Goal: Information Seeking & Learning: Learn about a topic

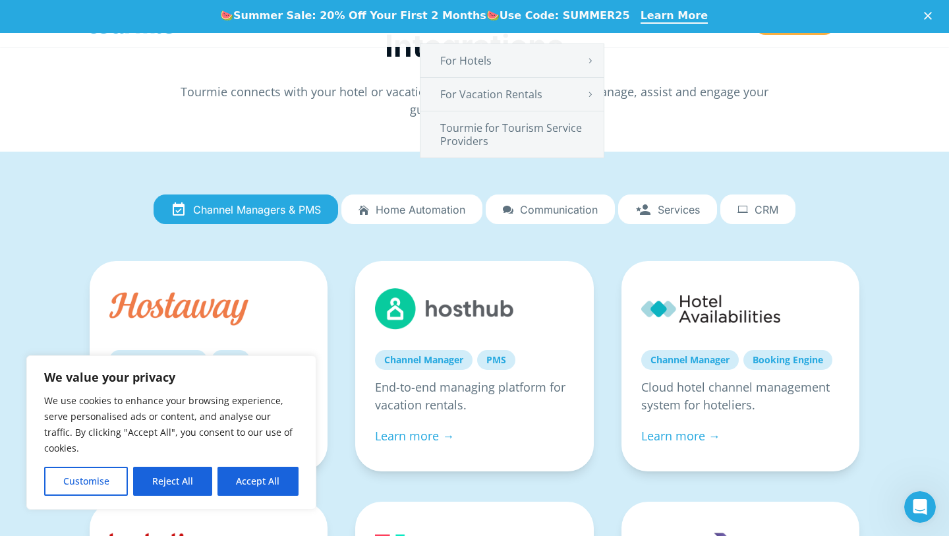
scroll to position [53, 0]
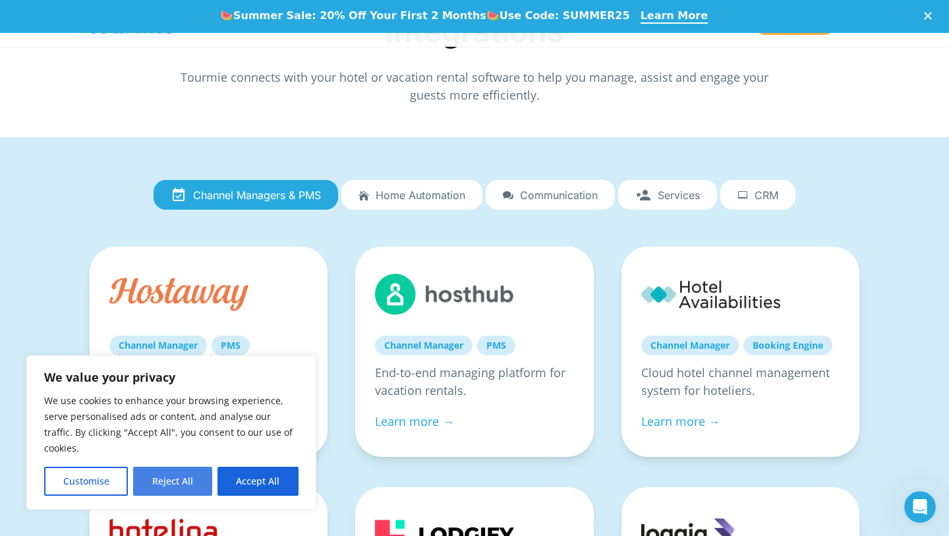
click at [187, 485] on button "Reject All" at bounding box center [172, 481] width 78 height 29
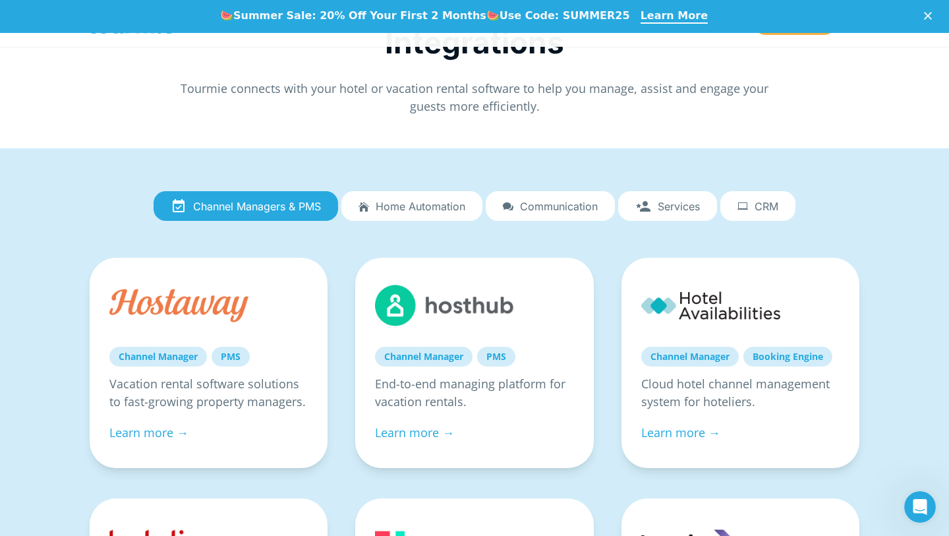
scroll to position [0, 0]
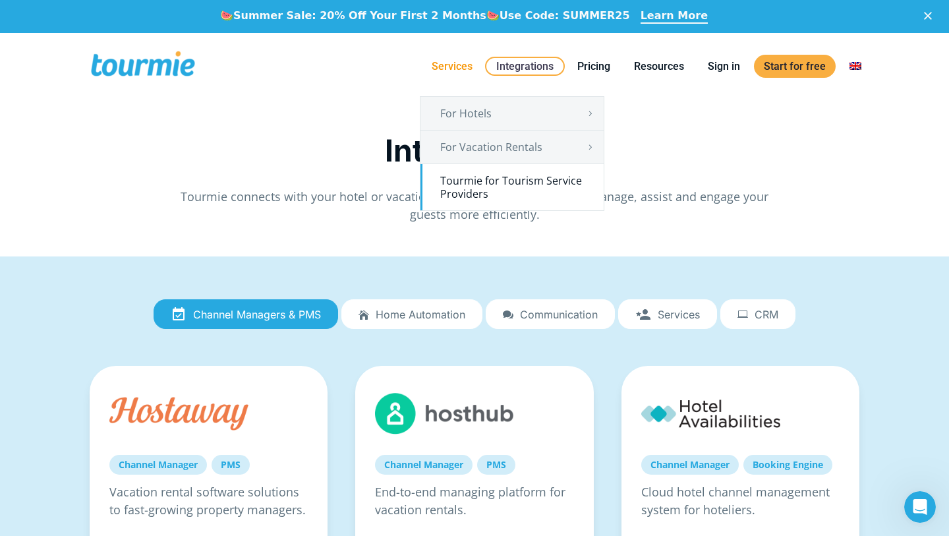
click at [477, 177] on link "Tourmie for Tourism Service Providers" at bounding box center [512, 187] width 183 height 46
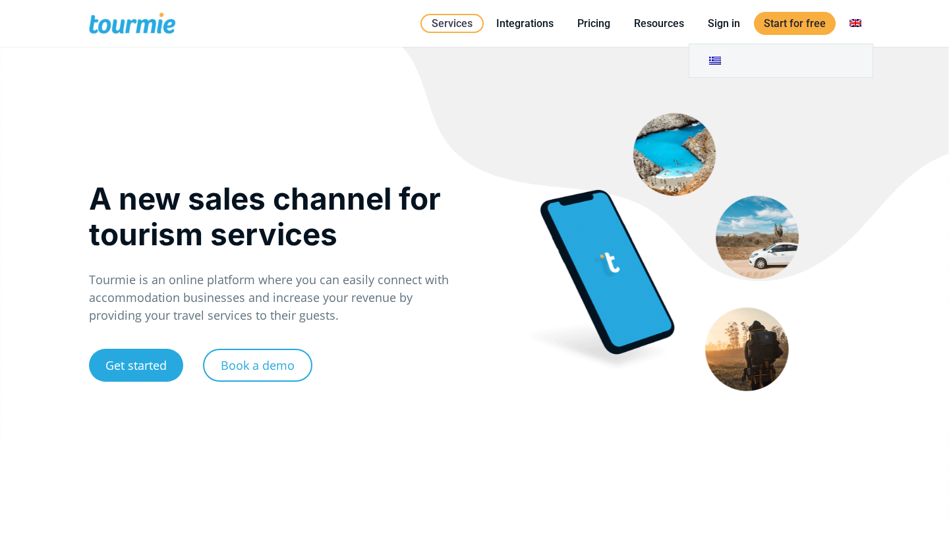
click at [855, 26] on link at bounding box center [856, 23] width 32 height 16
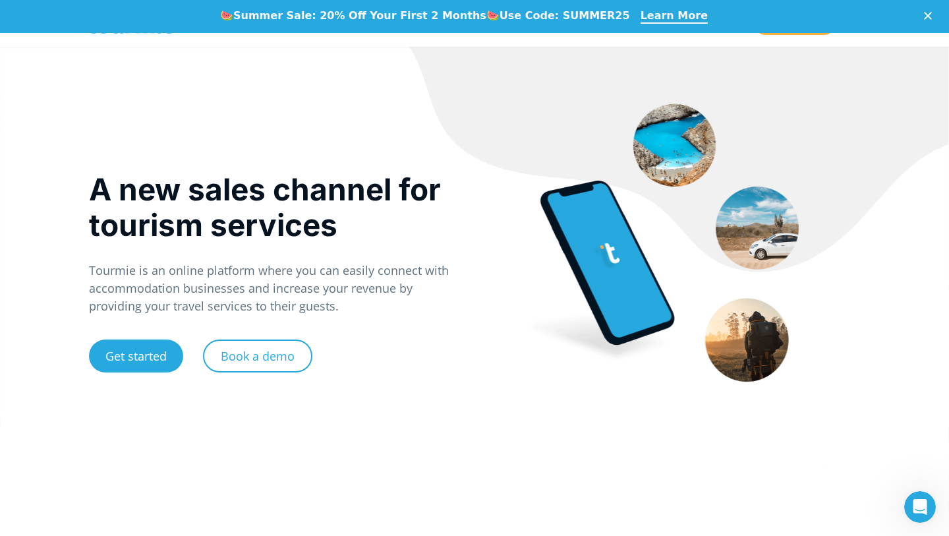
scroll to position [49, 0]
